Goal: Task Accomplishment & Management: Use online tool/utility

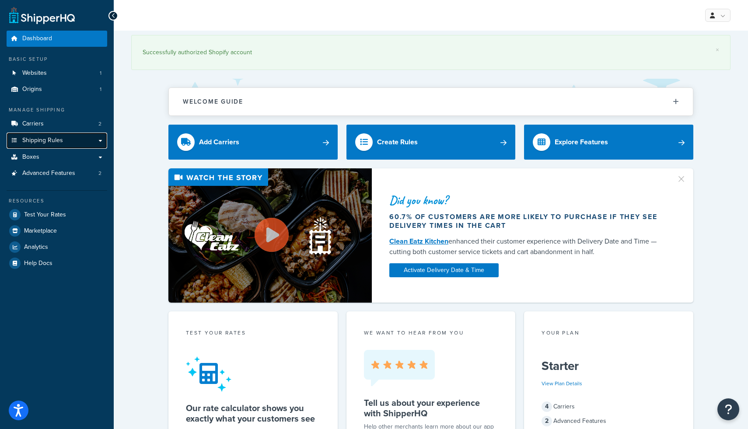
click at [56, 140] on span "Shipping Rules" at bounding box center [42, 140] width 41 height 7
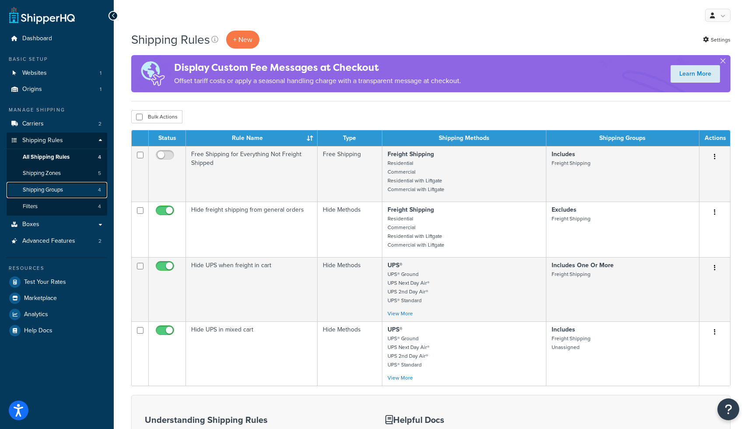
click at [49, 188] on span "Shipping Groups" at bounding box center [43, 189] width 40 height 7
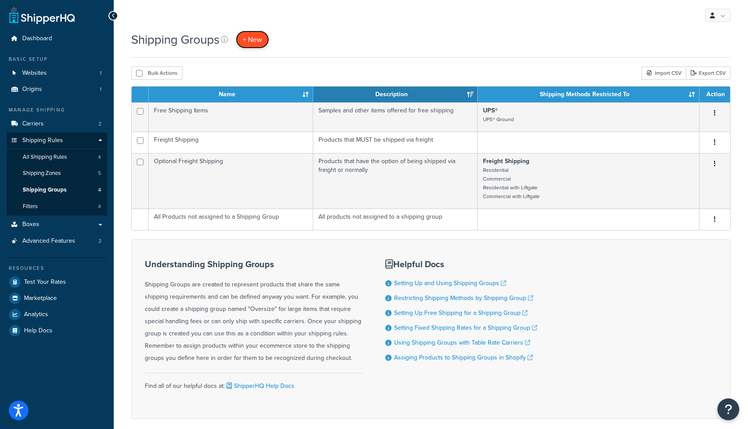
click at [257, 39] on span "+ New" at bounding box center [252, 40] width 19 height 10
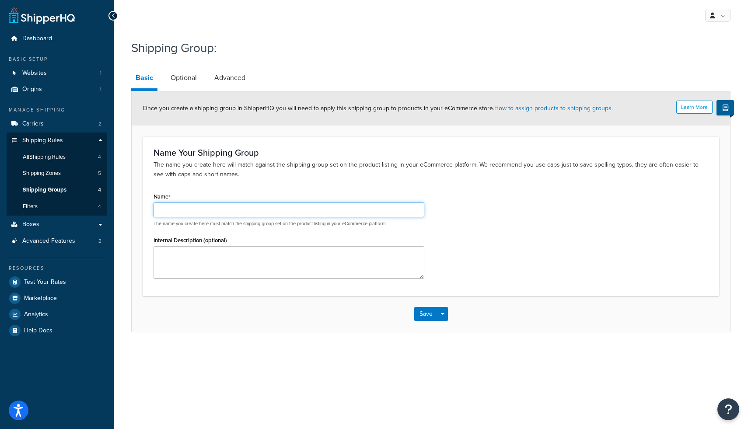
click at [240, 206] on input "Name" at bounding box center [289, 210] width 271 height 15
type input "TEST"
click at [424, 316] on button "Save" at bounding box center [426, 314] width 24 height 14
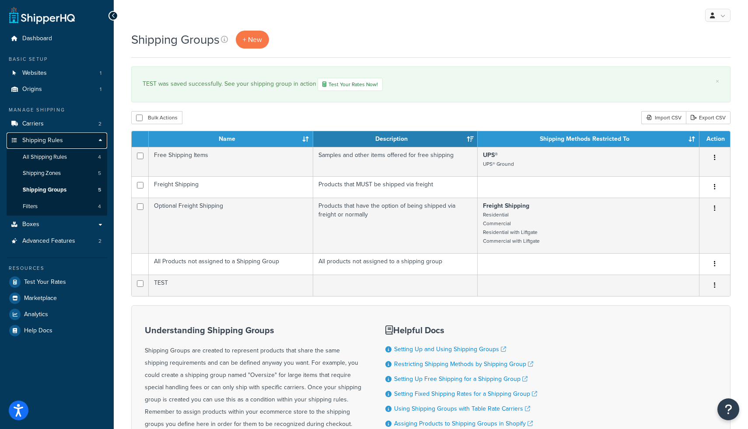
click at [63, 144] on link "Shipping Rules" at bounding box center [57, 141] width 101 height 16
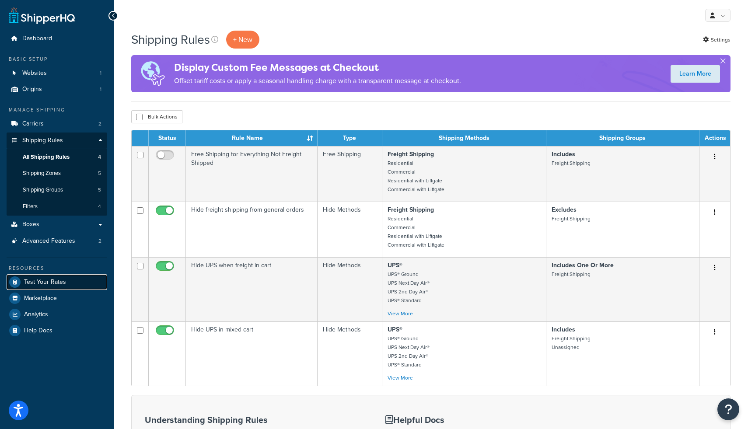
click at [42, 279] on span "Test Your Rates" at bounding box center [45, 282] width 42 height 7
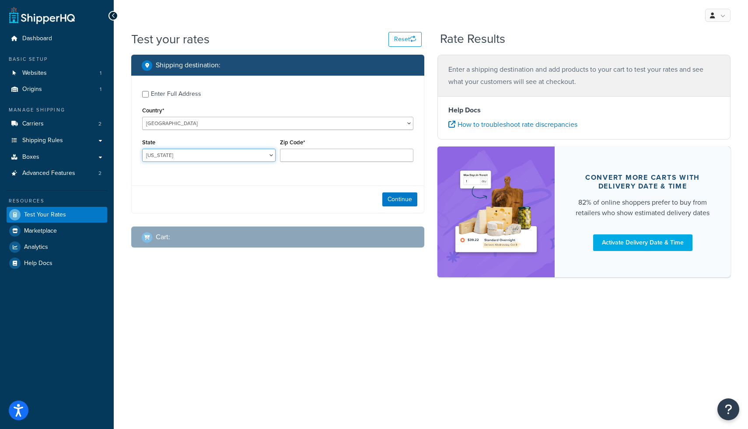
click at [210, 155] on select "Alabama Alaska American Samoa Arizona Arkansas Armed Forces Americas Armed Forc…" at bounding box center [208, 155] width 133 height 13
select select "ID"
click at [142, 149] on select "Alabama Alaska American Samoa Arizona Arkansas Armed Forces Americas Armed Forc…" at bounding box center [208, 155] width 133 height 13
click at [322, 155] on input "Zip Code*" at bounding box center [346, 155] width 133 height 13
type input "83440"
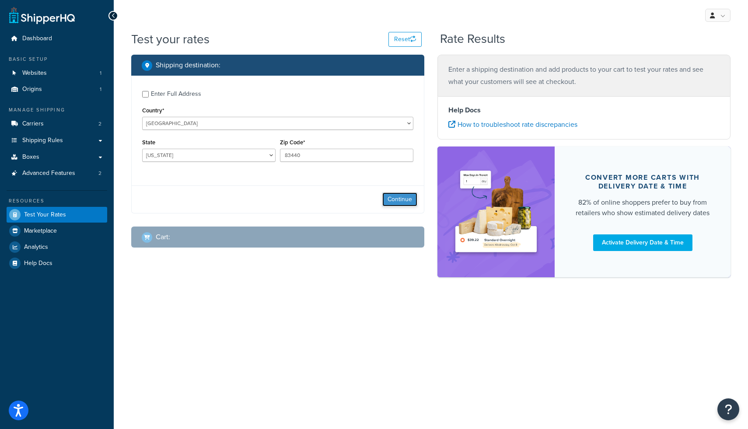
click at [394, 196] on button "Continue" at bounding box center [399, 200] width 35 height 14
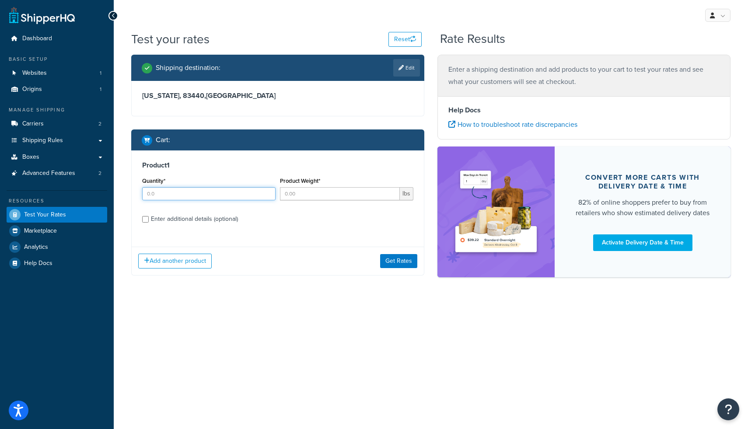
click at [185, 193] on input "Quantity*" at bounding box center [208, 193] width 133 height 13
type input "1"
click at [314, 196] on input "Product Weight*" at bounding box center [340, 193] width 120 height 13
type input "7"
click at [145, 218] on input "Enter additional details (optional)" at bounding box center [145, 219] width 7 height 7
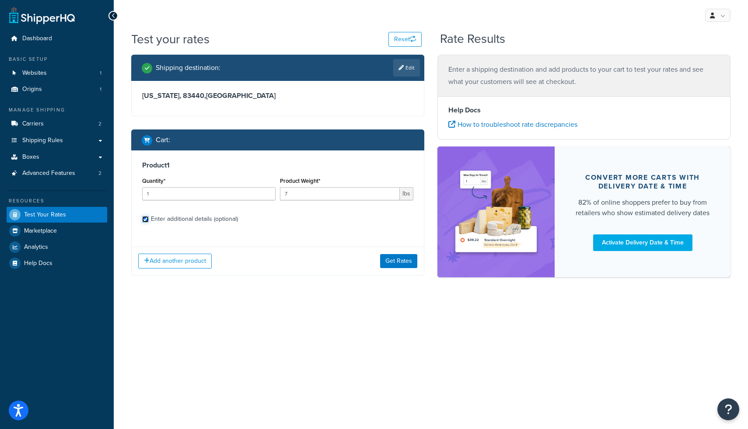
checkbox input "true"
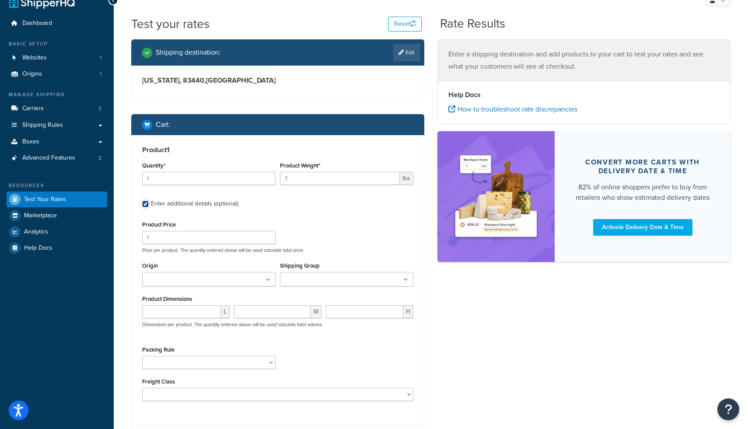
scroll to position [22, 0]
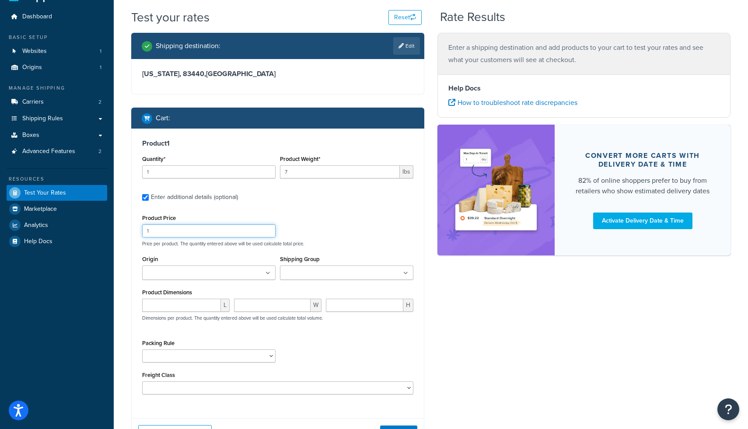
click at [224, 234] on input "1" at bounding box center [208, 230] width 133 height 13
type input "1"
type input "56"
click at [249, 275] on ul at bounding box center [208, 273] width 133 height 14
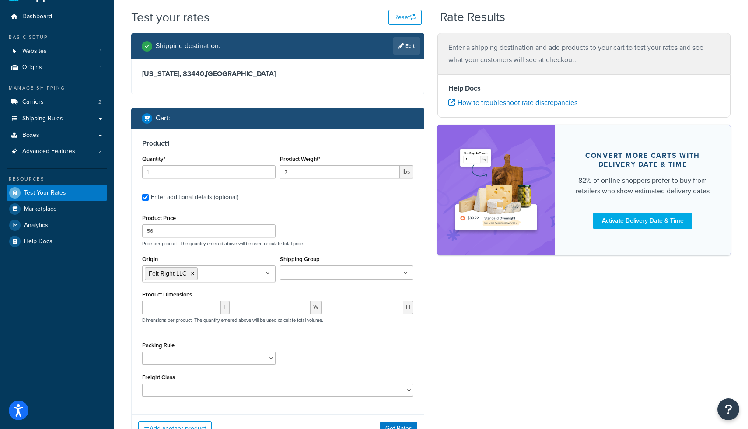
click at [343, 276] on input "Shipping Group" at bounding box center [321, 274] width 77 height 10
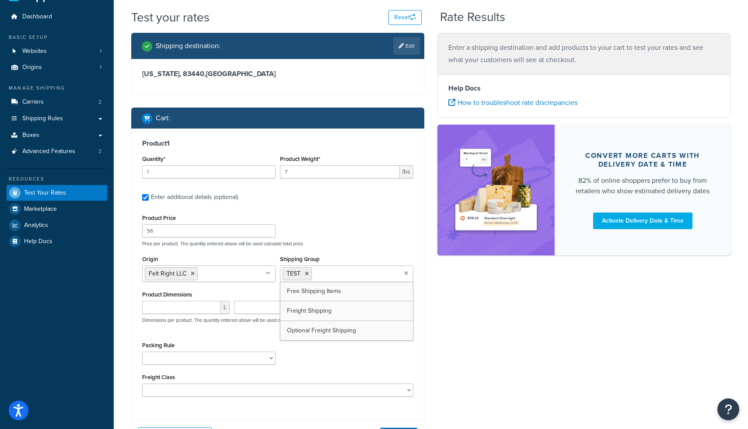
click at [329, 355] on div "Packing Rule Blades" at bounding box center [278, 356] width 276 height 32
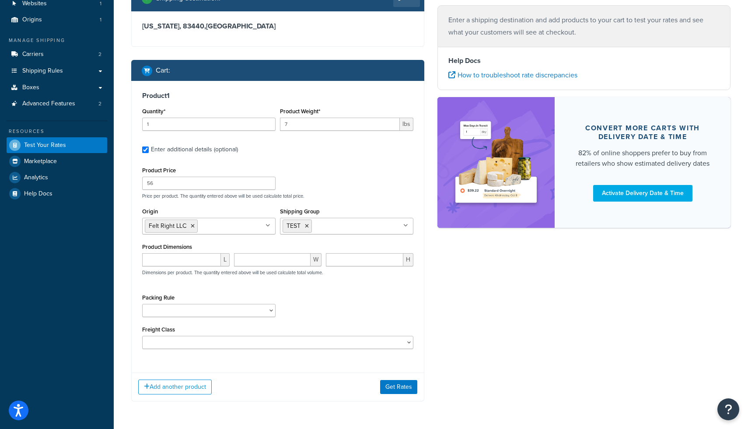
scroll to position [74, 0]
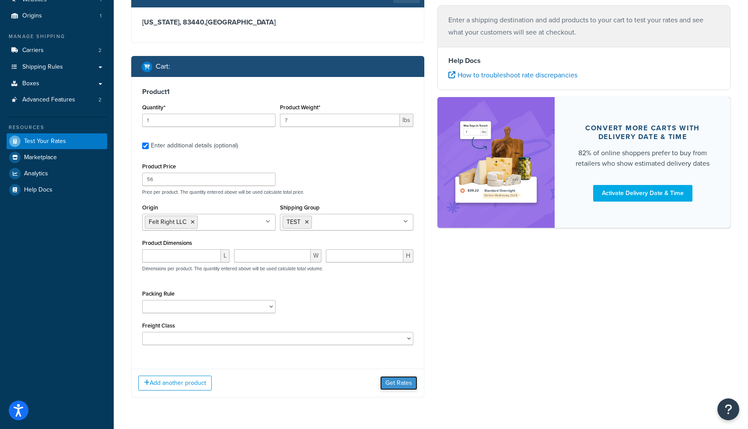
click at [396, 381] on button "Get Rates" at bounding box center [398, 383] width 37 height 14
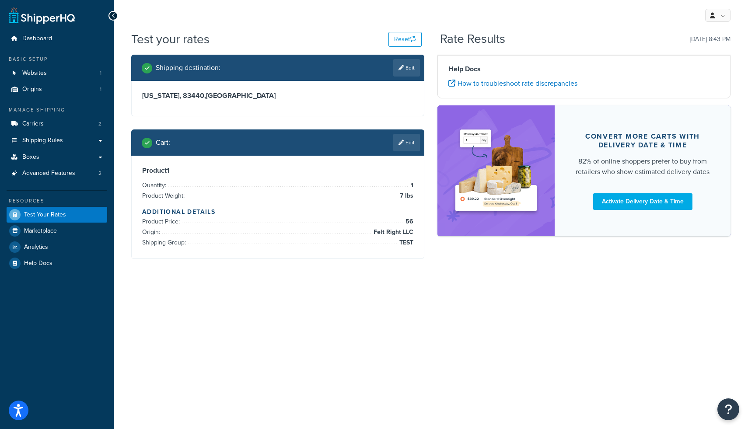
scroll to position [0, 0]
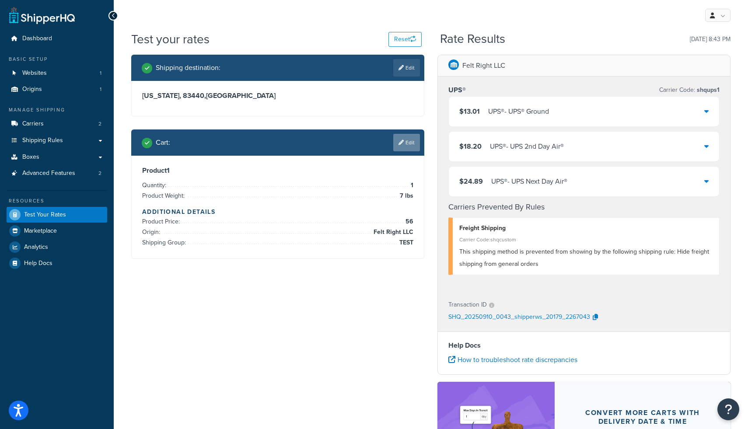
click at [403, 148] on link "Edit" at bounding box center [406, 143] width 27 height 18
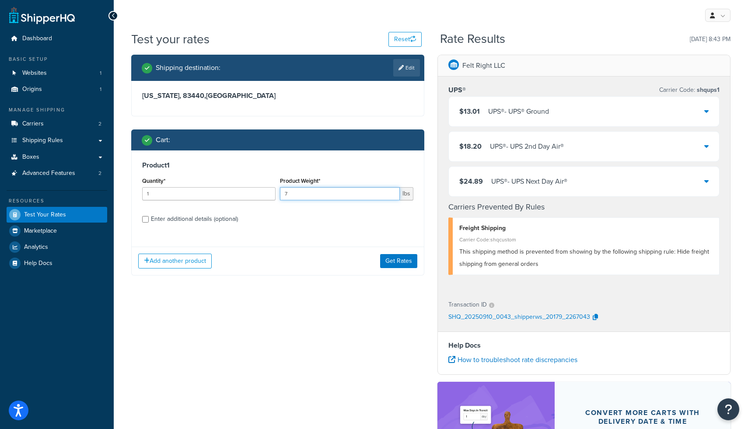
click at [344, 196] on input "7" at bounding box center [340, 193] width 120 height 13
type input "50"
click at [322, 224] on label "Enter additional details (optional)" at bounding box center [282, 218] width 263 height 14
click at [149, 223] on input "Enter additional details (optional)" at bounding box center [145, 219] width 7 height 7
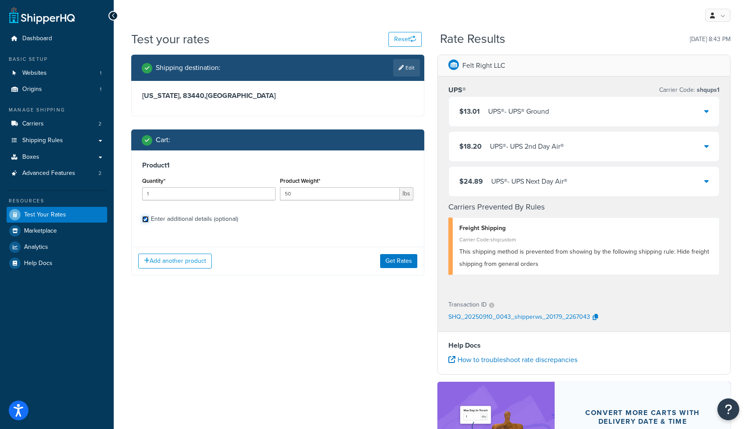
checkbox input "true"
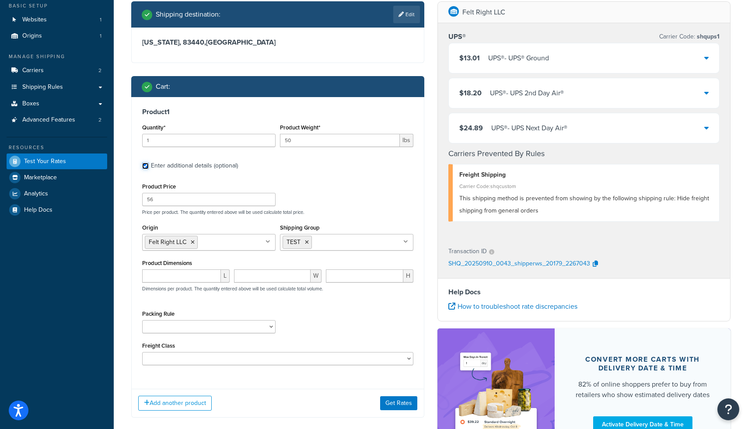
scroll to position [60, 0]
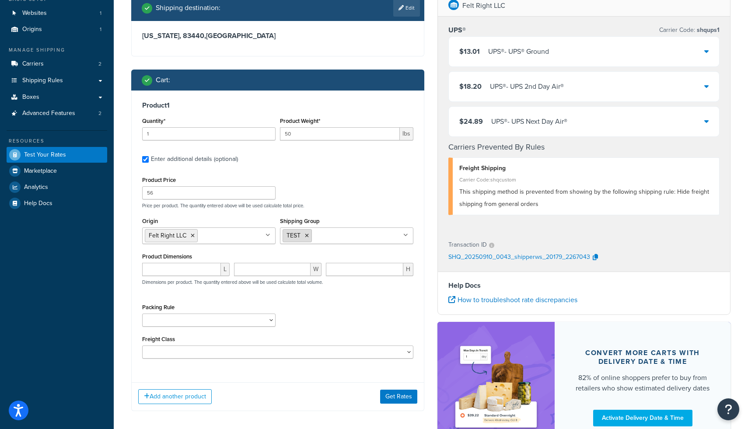
click at [307, 235] on icon at bounding box center [307, 235] width 4 height 5
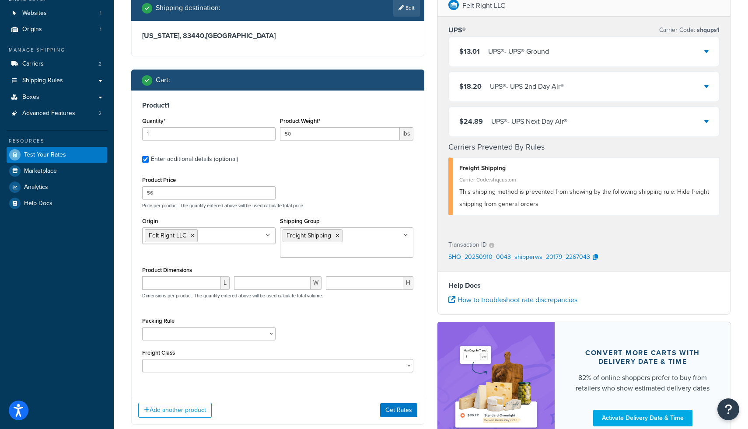
click at [344, 350] on div "Freight Class 50 55 60 65 70 77.5 85 92.5 100 110 125 150 175 200 250 300 400 5…" at bounding box center [277, 359] width 271 height 25
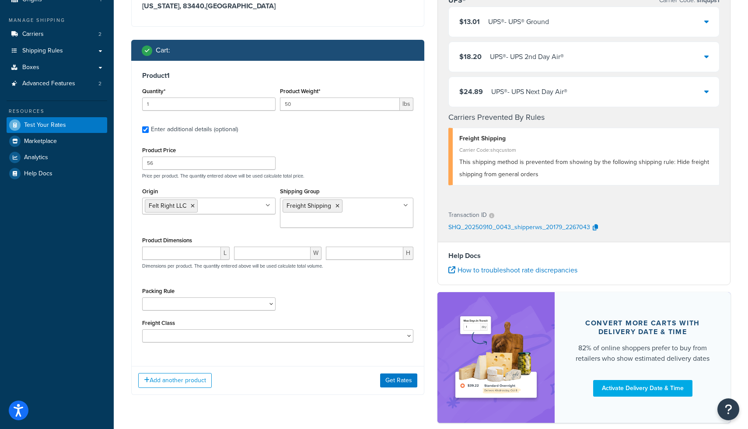
scroll to position [91, 0]
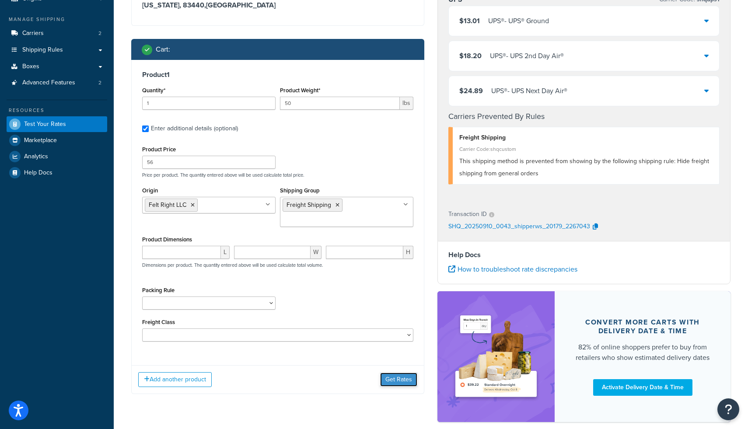
click at [402, 380] on button "Get Rates" at bounding box center [398, 380] width 37 height 14
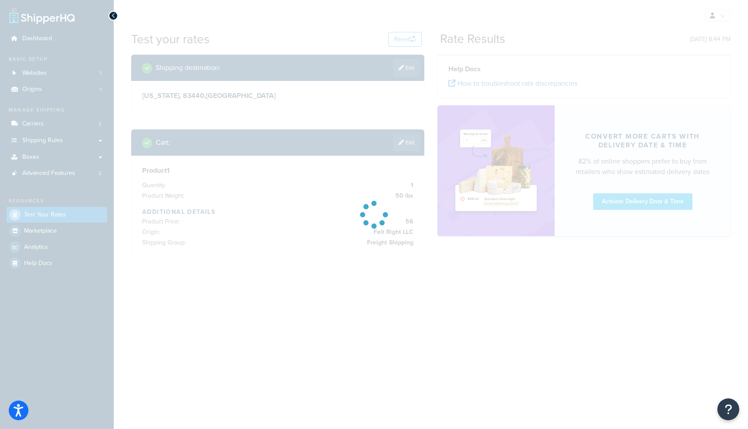
scroll to position [0, 0]
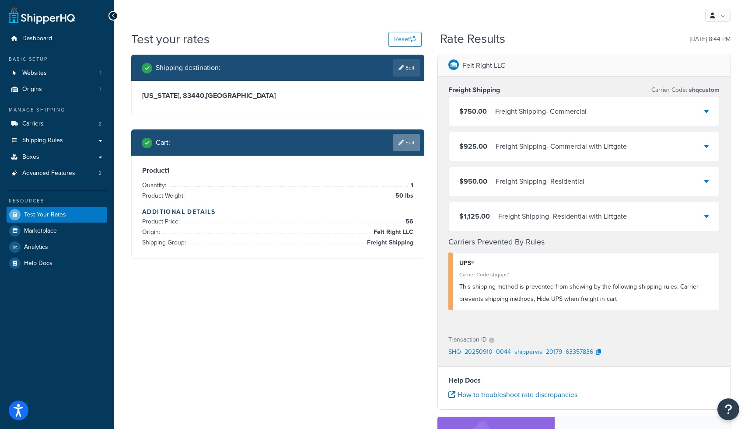
click at [415, 144] on link "Edit" at bounding box center [406, 143] width 27 height 18
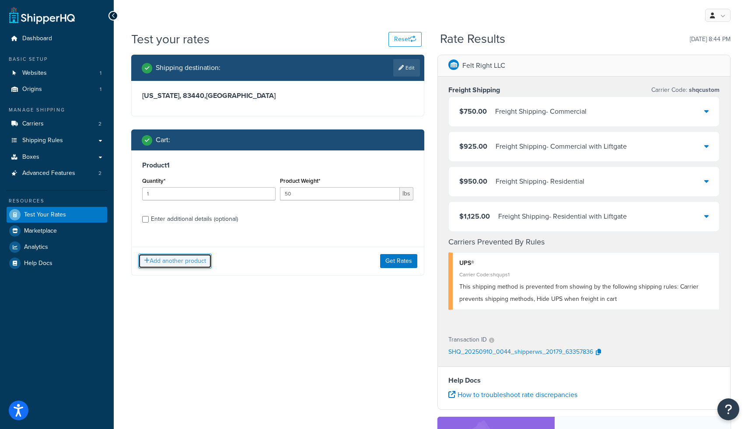
click at [190, 259] on button "Add another product" at bounding box center [175, 261] width 74 height 15
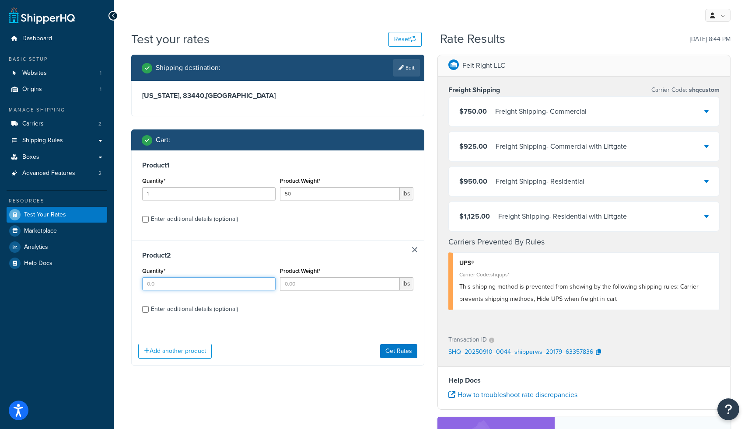
click at [163, 281] on input "Quantity*" at bounding box center [208, 283] width 133 height 13
type input "1"
click at [311, 284] on input "Product Weight*" at bounding box center [340, 283] width 120 height 13
type input "7"
click at [144, 309] on input "Enter additional details (optional)" at bounding box center [145, 309] width 7 height 7
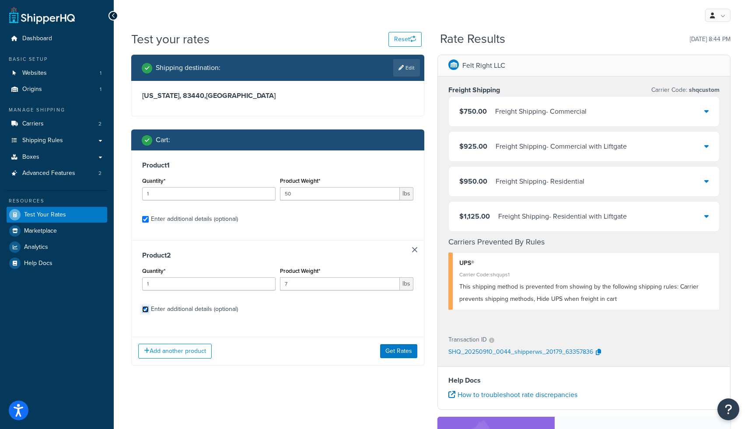
checkbox input "true"
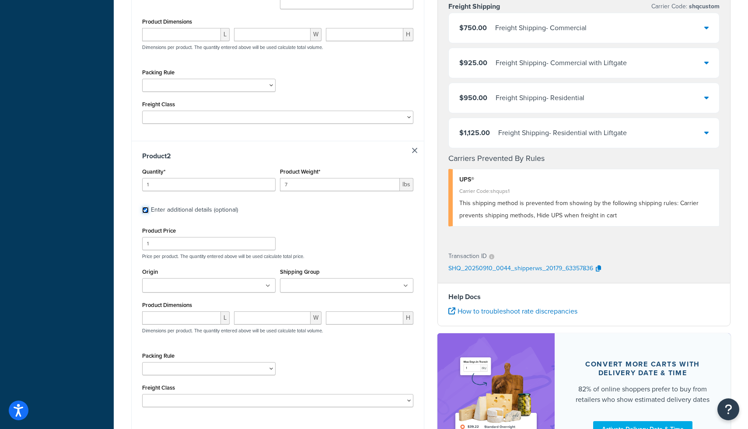
scroll to position [310, 0]
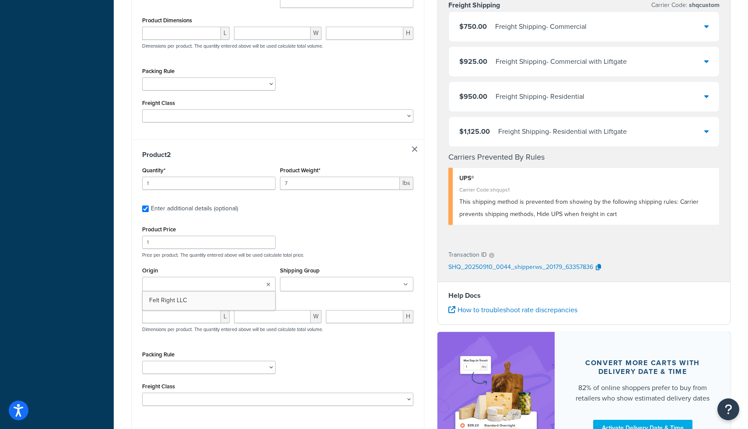
click at [219, 285] on ul at bounding box center [208, 284] width 133 height 14
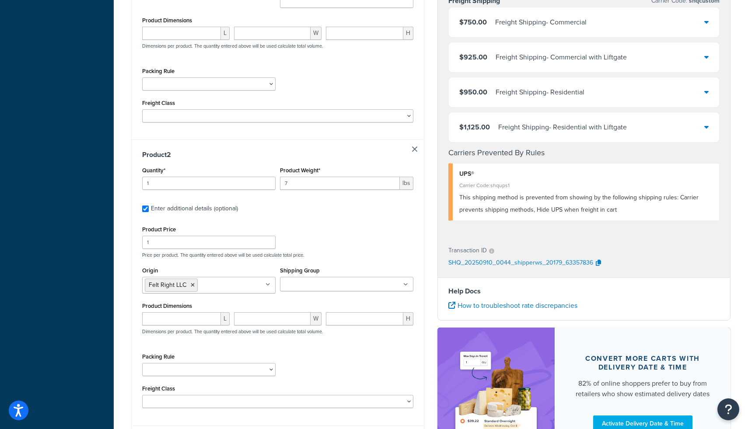
click at [308, 287] on input "Shipping Group" at bounding box center [321, 285] width 77 height 10
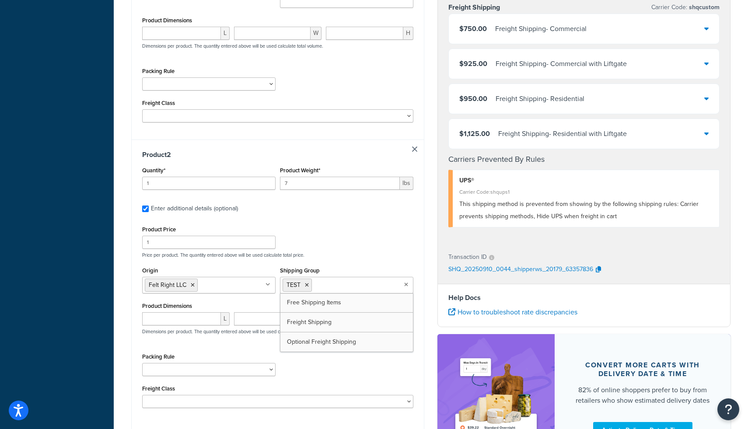
click at [312, 368] on div "Packing Rule Blades" at bounding box center [278, 367] width 276 height 32
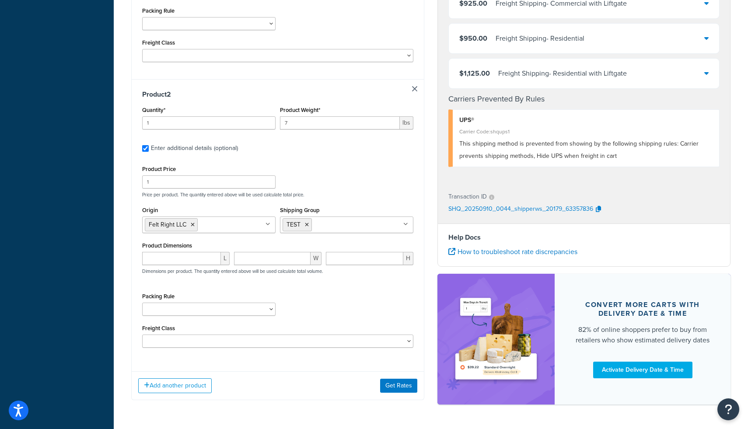
scroll to position [371, 0]
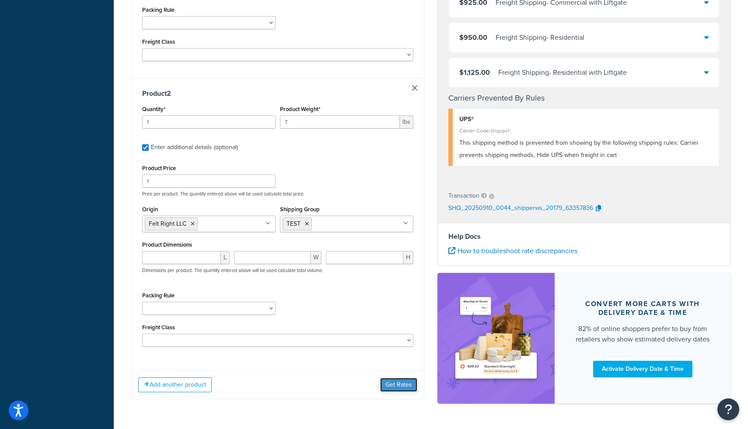
click at [396, 385] on button "Get Rates" at bounding box center [398, 385] width 37 height 14
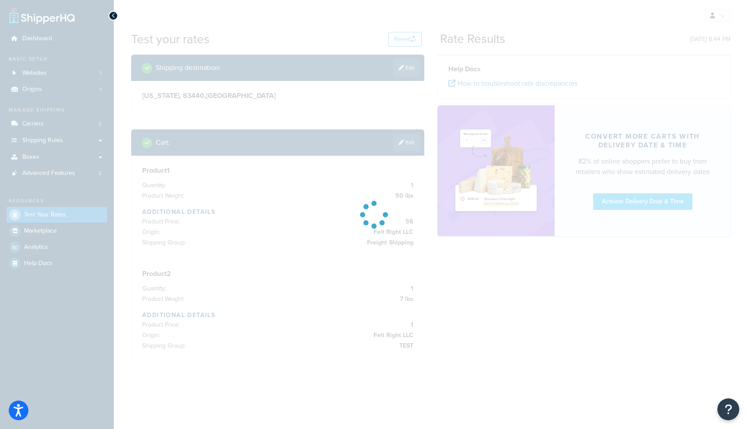
scroll to position [0, 0]
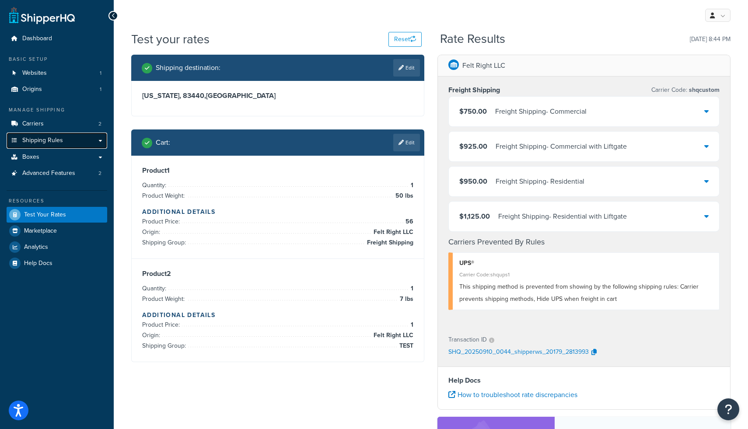
click at [59, 142] on span "Shipping Rules" at bounding box center [42, 140] width 41 height 7
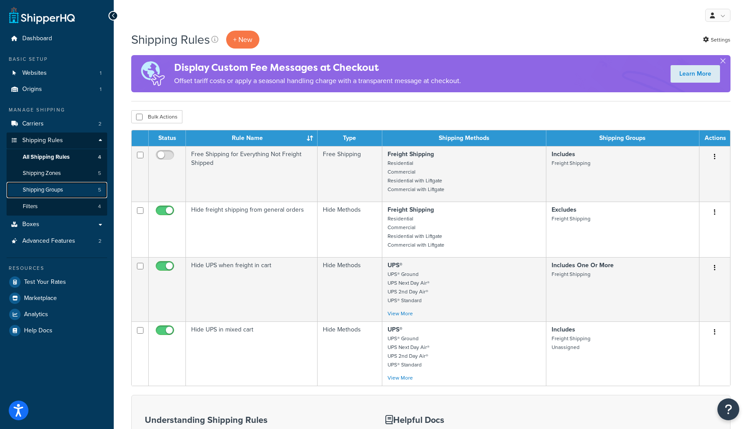
click at [35, 187] on span "Shipping Groups" at bounding box center [43, 189] width 40 height 7
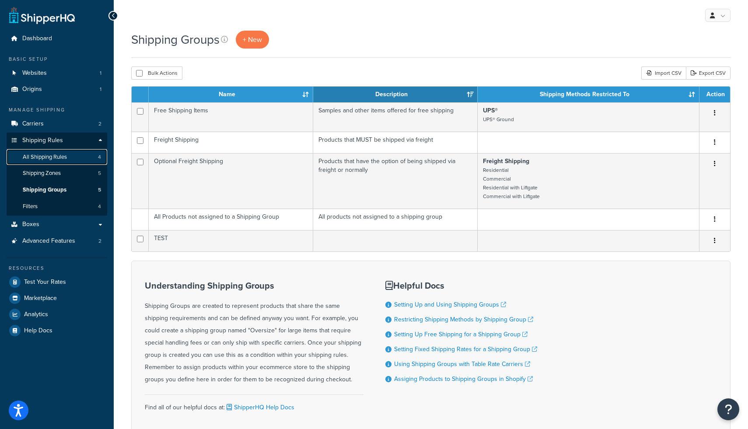
click at [62, 157] on span "All Shipping Rules" at bounding box center [45, 157] width 44 height 7
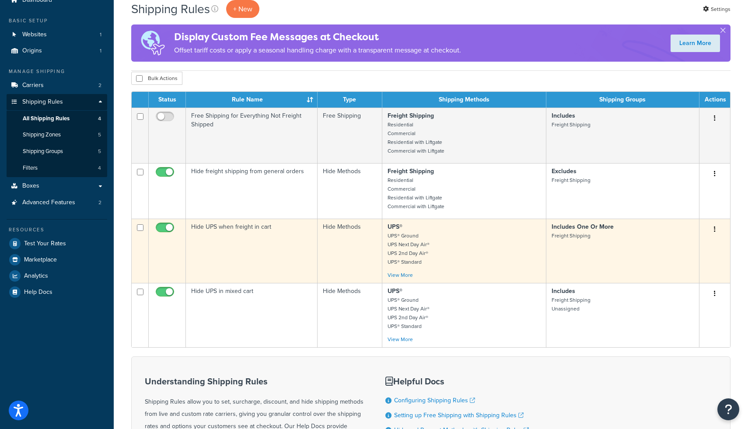
scroll to position [39, 0]
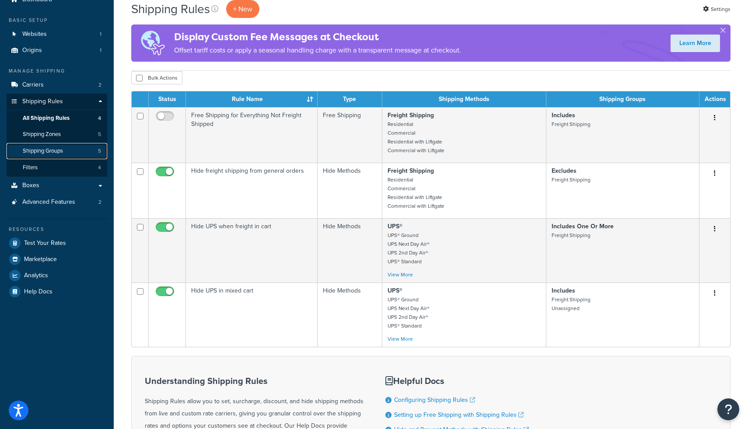
click at [49, 151] on span "Shipping Groups" at bounding box center [43, 150] width 40 height 7
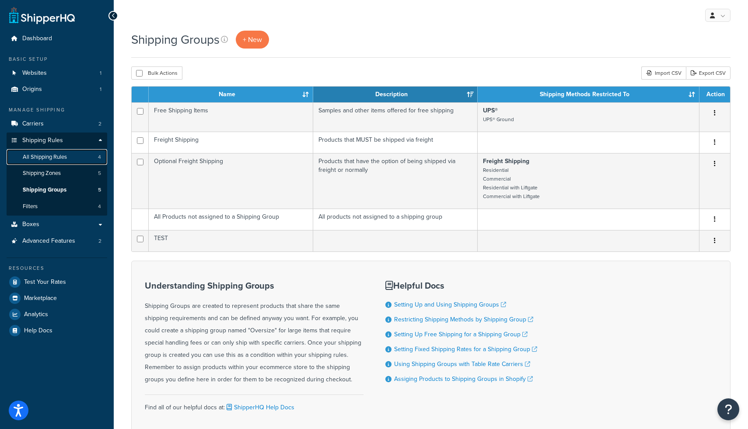
click at [59, 156] on span "All Shipping Rules" at bounding box center [45, 157] width 44 height 7
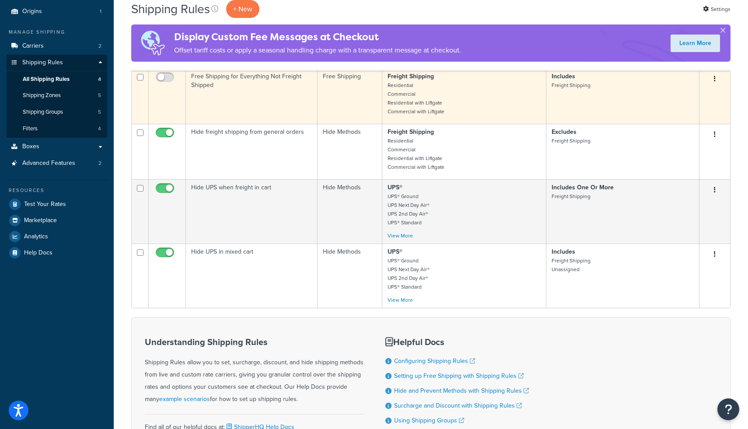
scroll to position [85, 0]
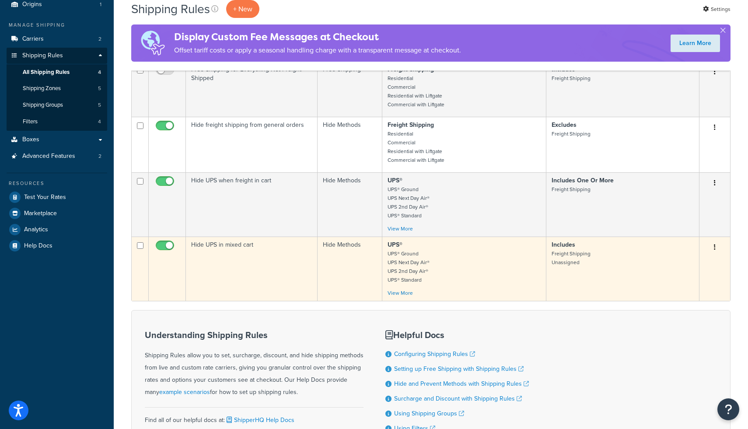
click at [714, 250] on button "button" at bounding box center [715, 248] width 12 height 14
click at [691, 271] on link "Edit" at bounding box center [686, 264] width 69 height 18
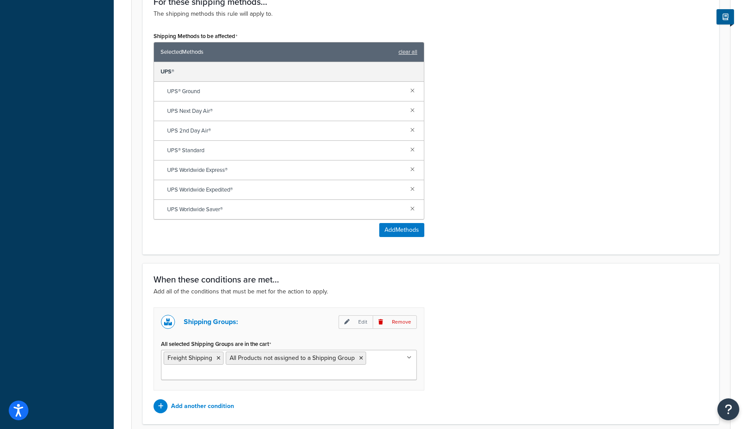
scroll to position [449, 0]
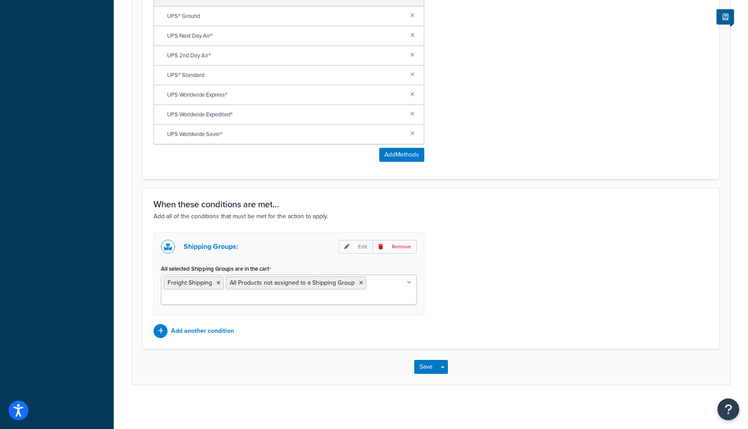
click at [395, 286] on ul "Freight Shipping All Products not assigned to a Shipping Group" at bounding box center [289, 290] width 256 height 30
click at [426, 367] on button "Save" at bounding box center [426, 367] width 24 height 14
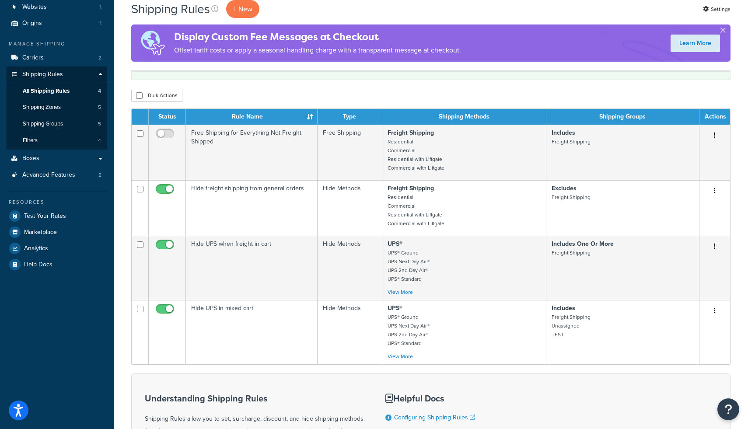
scroll to position [77, 0]
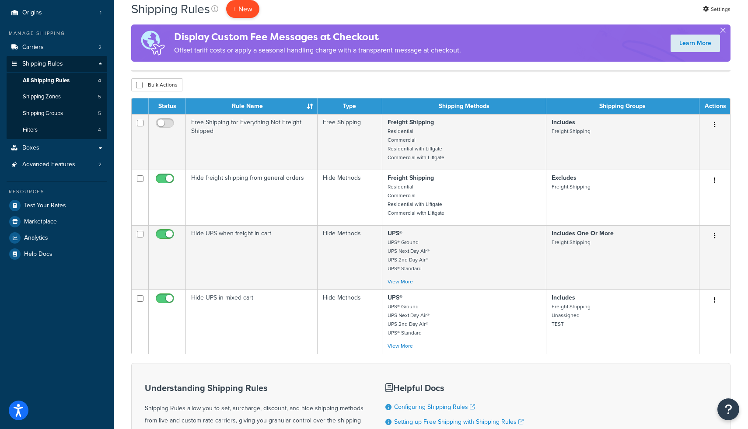
click at [237, 8] on p "+ New" at bounding box center [242, 9] width 33 height 18
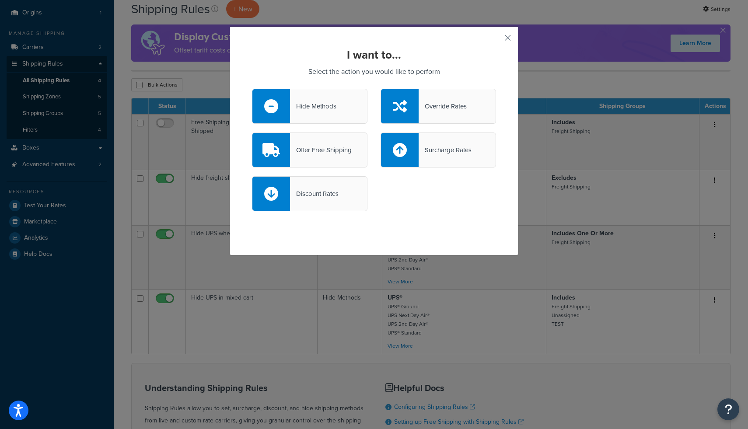
click at [449, 120] on div "Override Rates" at bounding box center [439, 106] width 116 height 35
click at [0, 0] on input "Override Rates" at bounding box center [0, 0] width 0 height 0
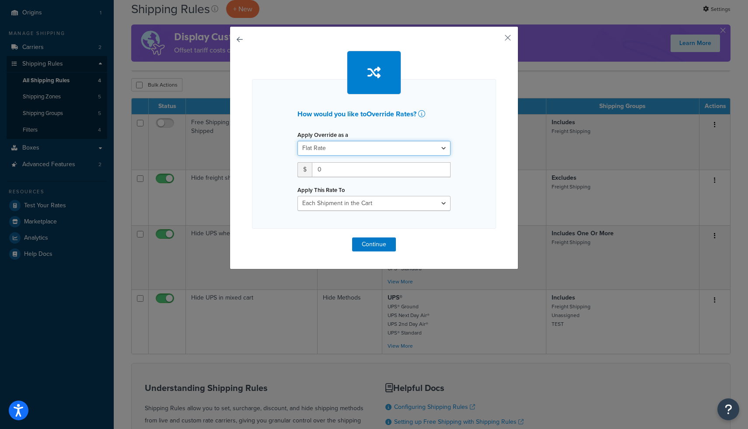
click at [419, 152] on select "Flat Rate Percentage Flat Rate & Percentage" at bounding box center [374, 148] width 153 height 15
click at [298, 141] on select "Flat Rate Percentage Flat Rate & Percentage" at bounding box center [374, 148] width 153 height 15
click at [252, 238] on button "button" at bounding box center [252, 238] width 0 height 0
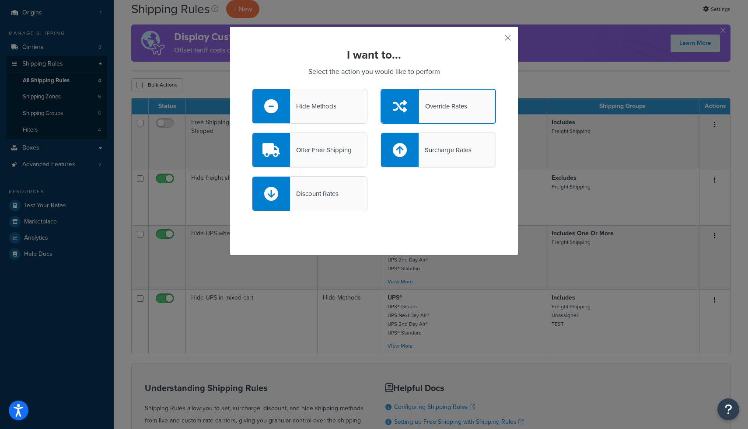
click at [394, 151] on icon at bounding box center [400, 150] width 14 height 14
click at [0, 0] on input "Surcharge Rates" at bounding box center [0, 0] width 0 height 0
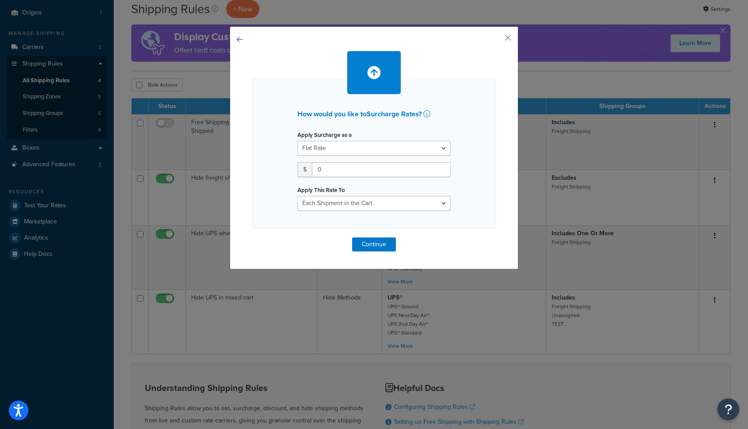
click at [252, 238] on button "button" at bounding box center [252, 238] width 0 height 0
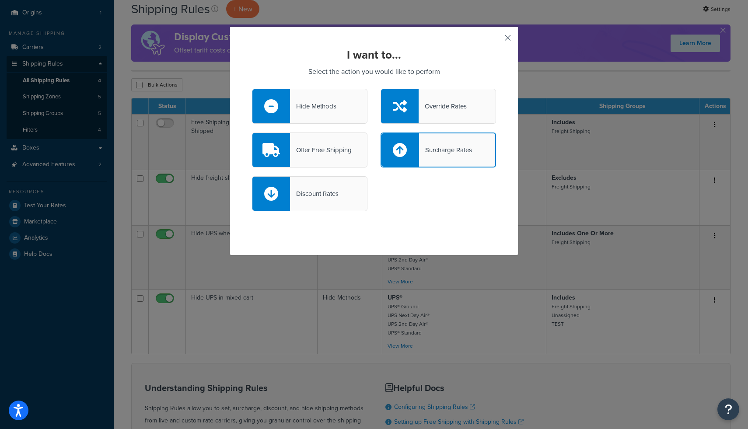
click at [496, 40] on button "button" at bounding box center [495, 41] width 2 height 2
